Goal: Transaction & Acquisition: Book appointment/travel/reservation

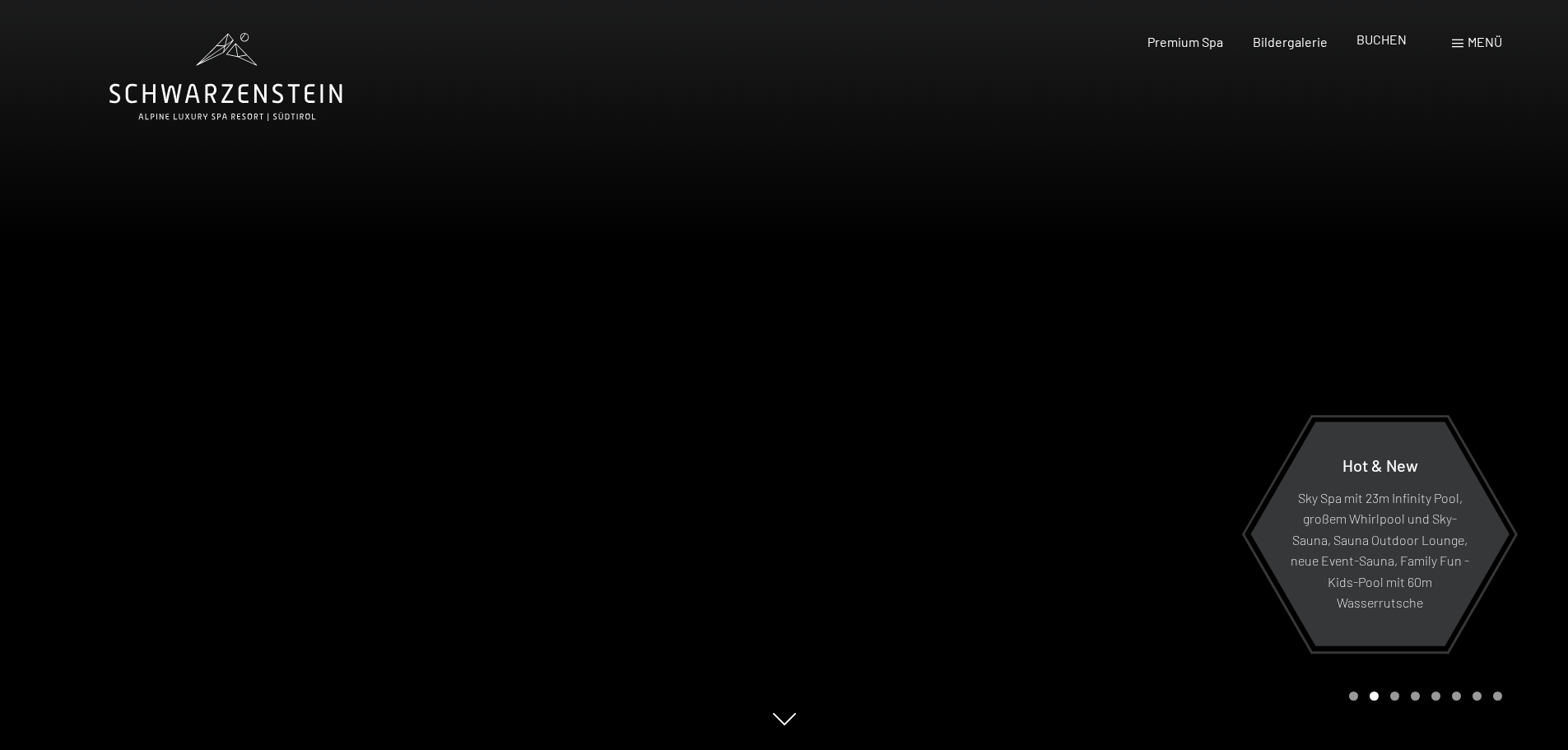
click at [1376, 42] on span "BUCHEN" at bounding box center [1381, 38] width 50 height 15
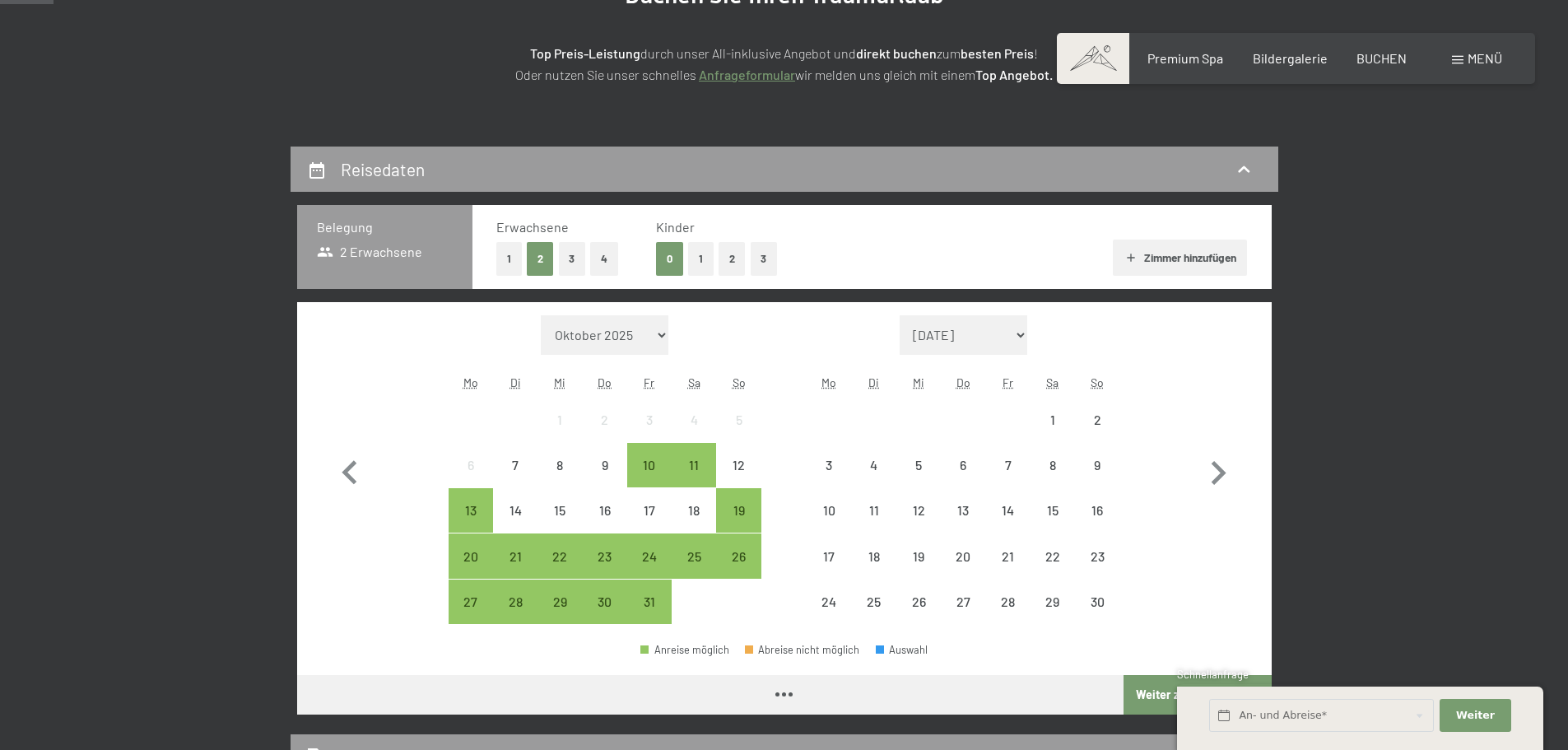
scroll to position [247, 0]
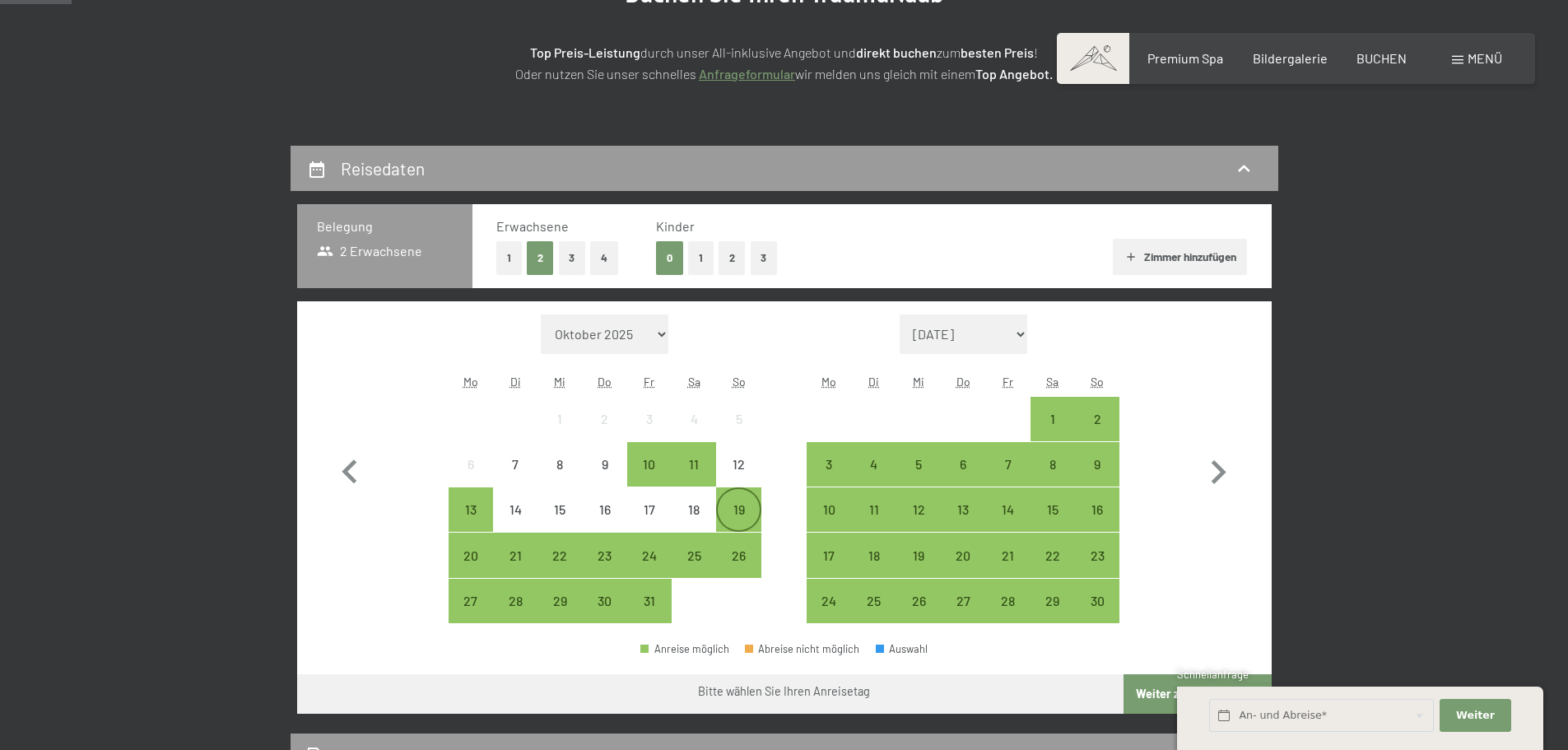
click at [738, 504] on div "19" at bounding box center [738, 523] width 41 height 41
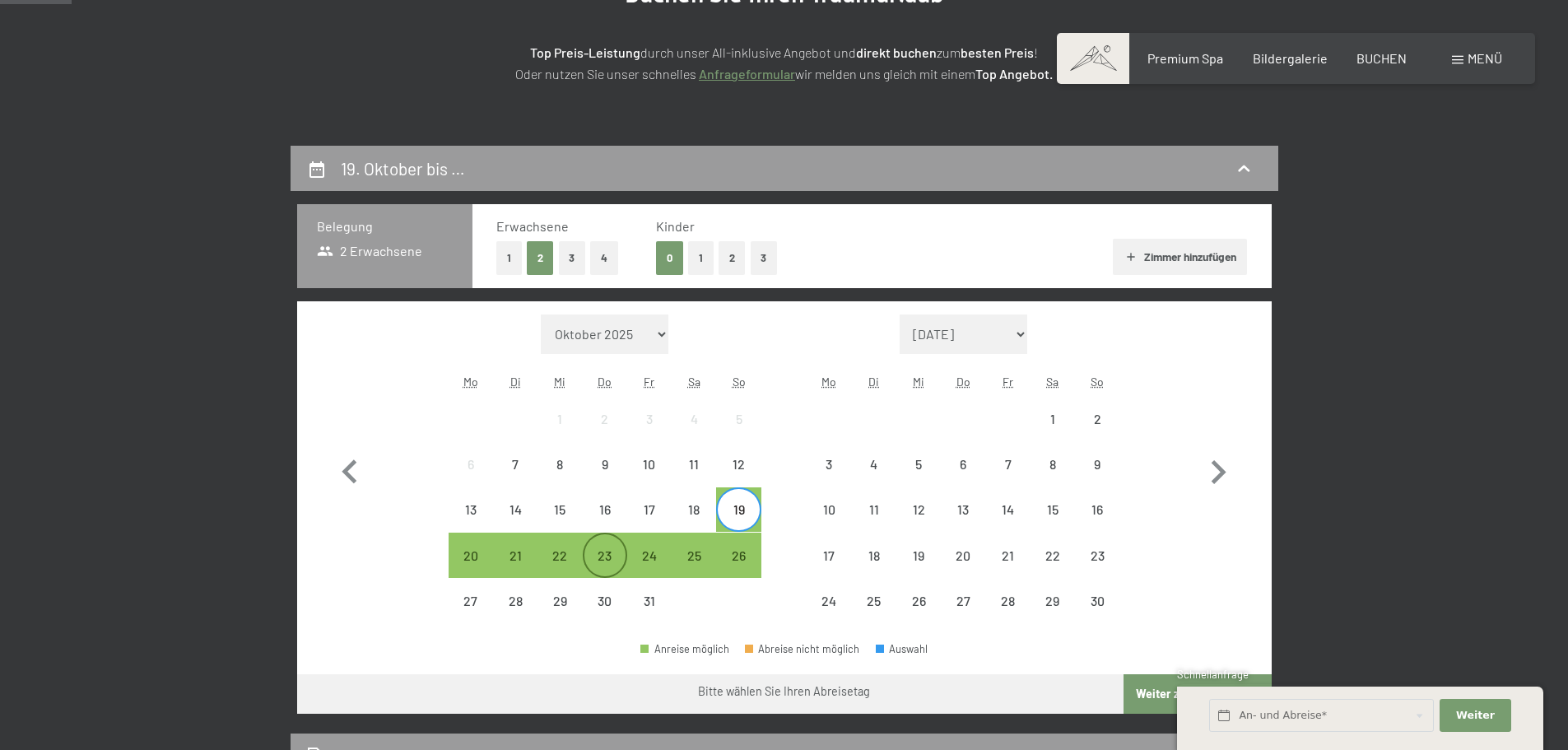
click at [609, 551] on div "23" at bounding box center [604, 569] width 41 height 41
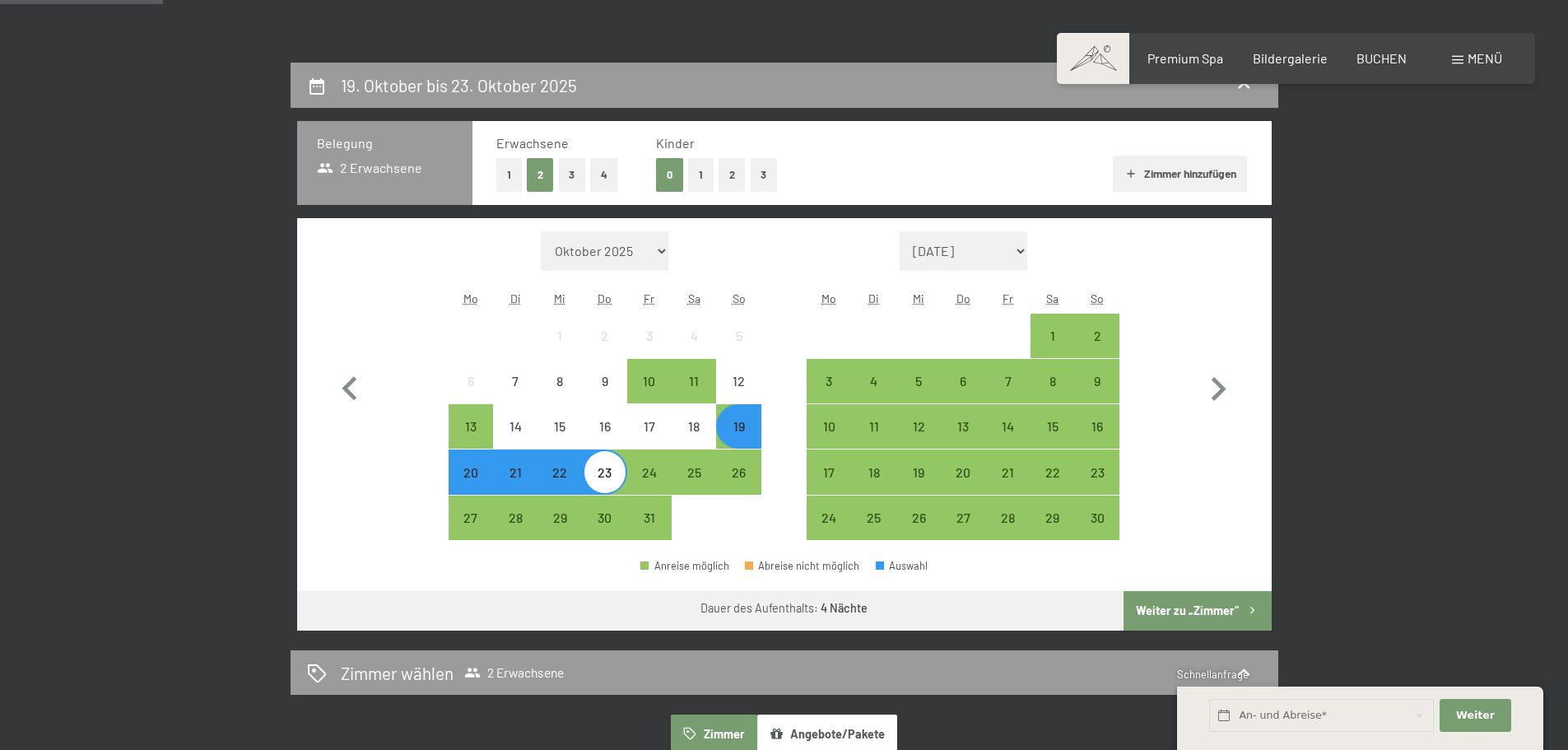
scroll to position [329, 0]
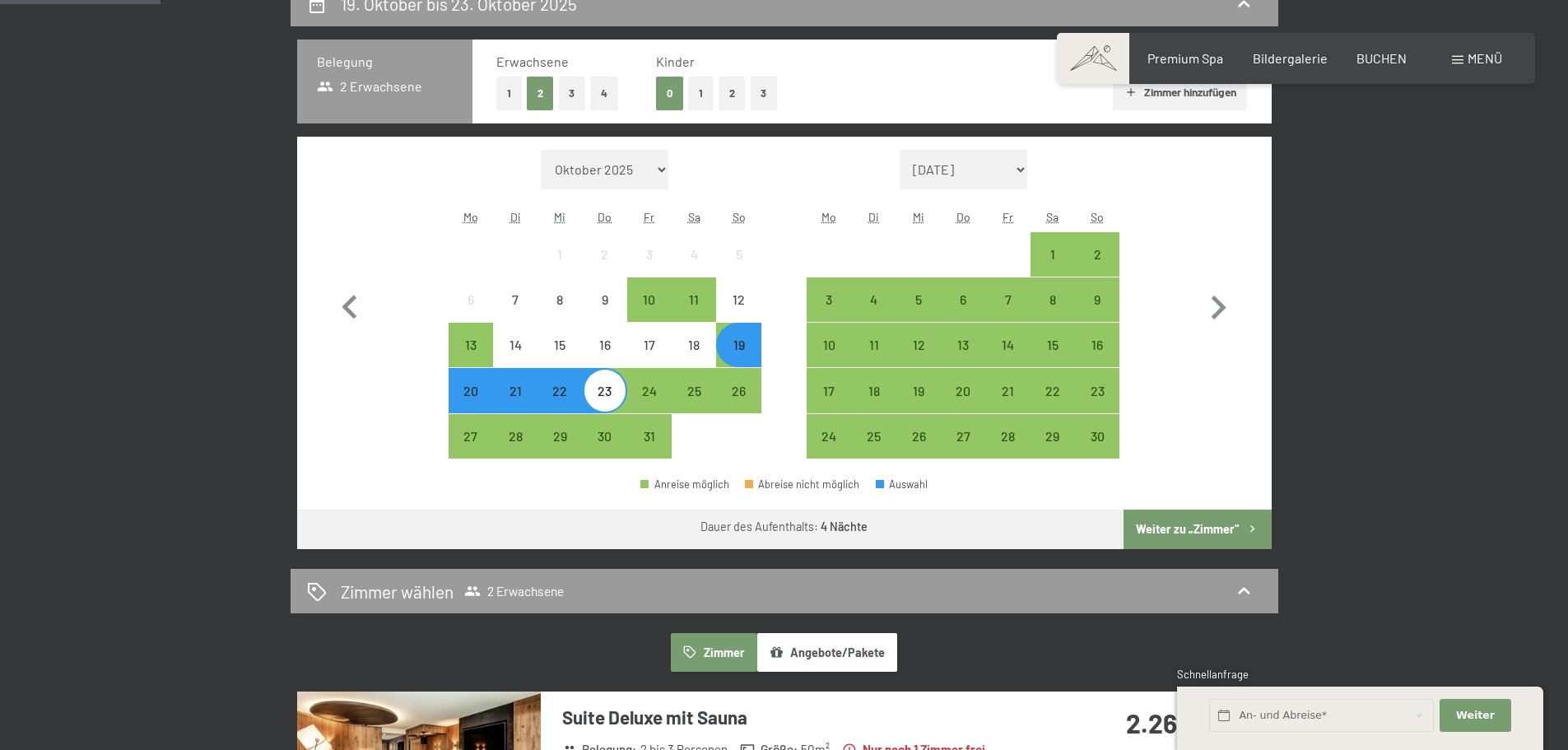
click at [1206, 522] on button "Weiter zu „Zimmer“" at bounding box center [1198, 529] width 147 height 39
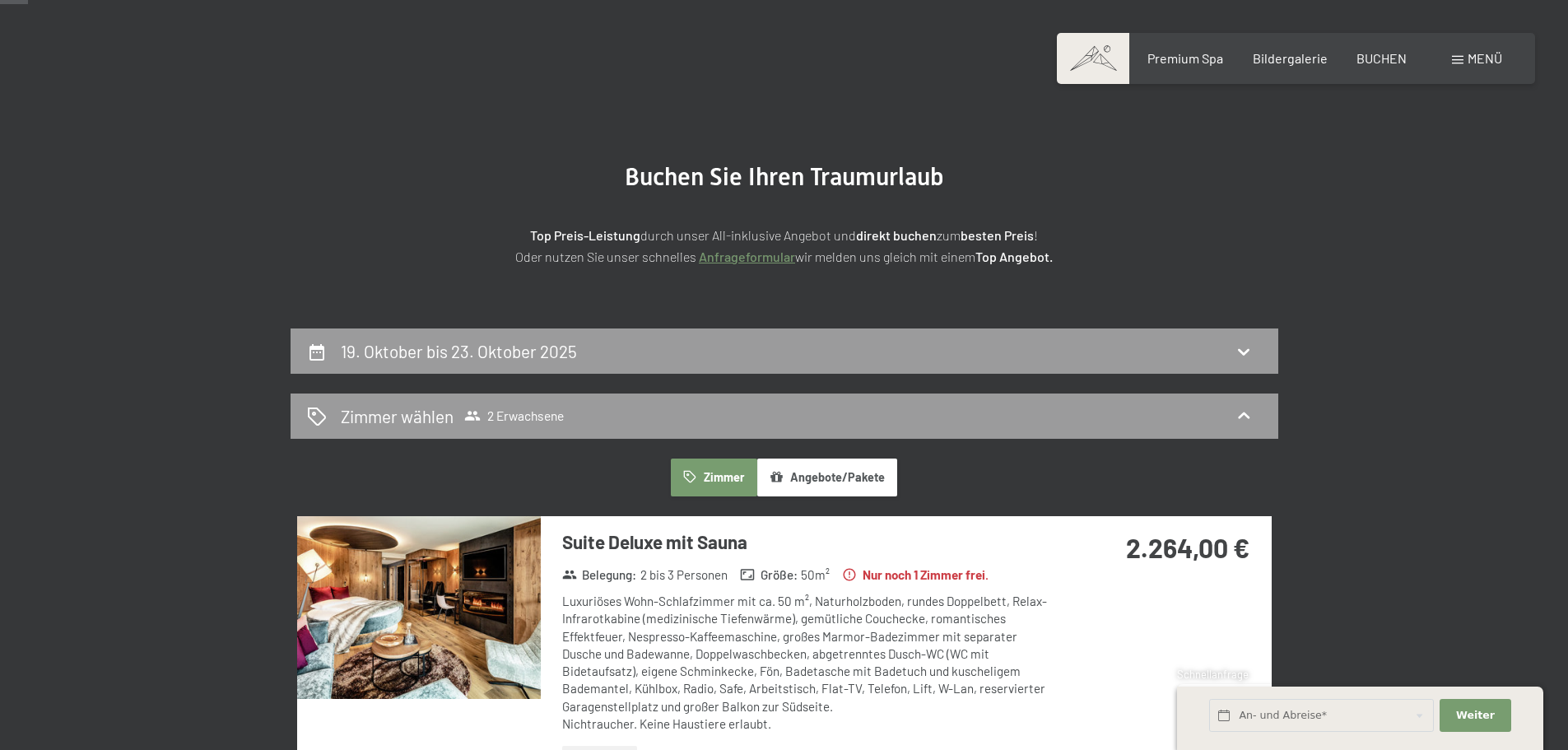
scroll to position [59, 0]
